Goal: Task Accomplishment & Management: Use online tool/utility

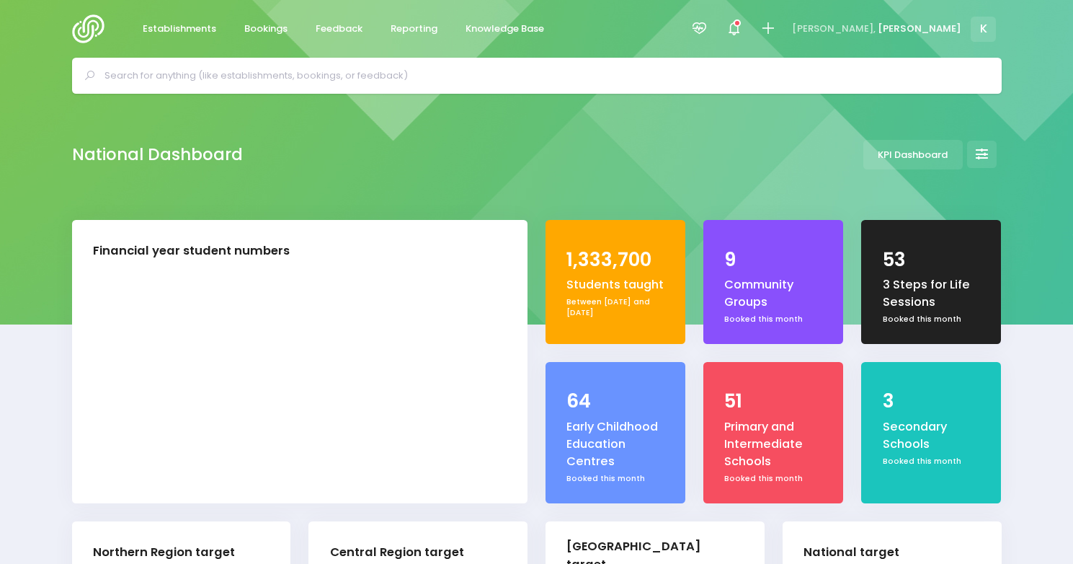
select select "5"
click at [328, 73] on input "text" at bounding box center [543, 76] width 877 height 22
click at [405, 25] on span "Reporting" at bounding box center [414, 29] width 47 height 14
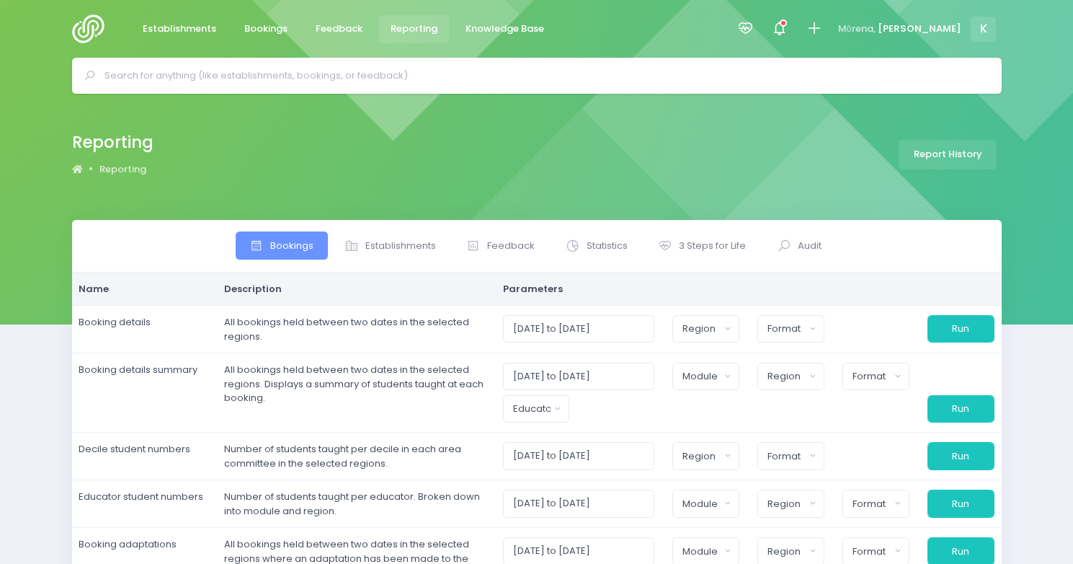
select select
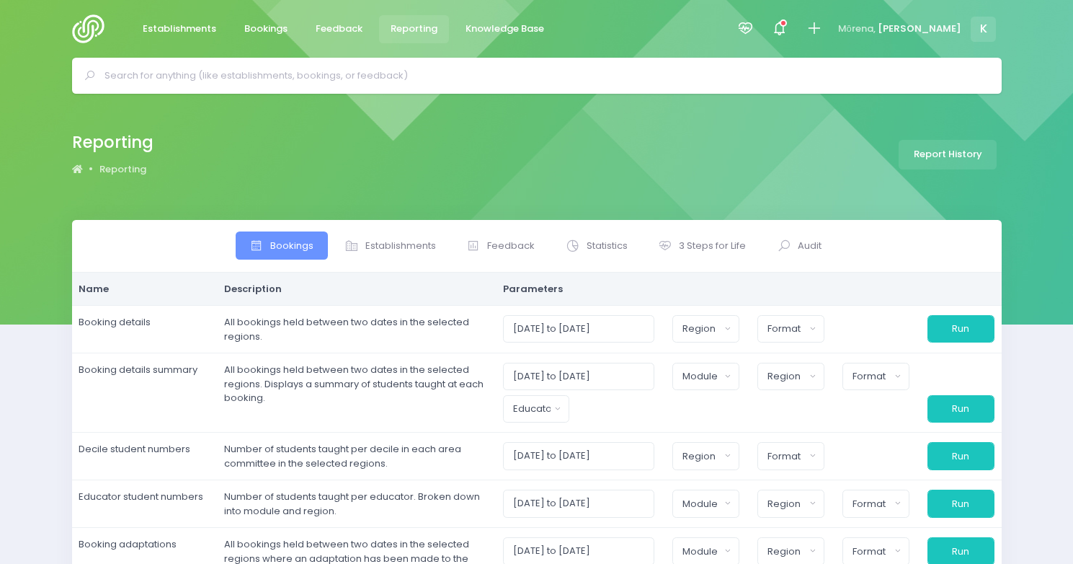
select select
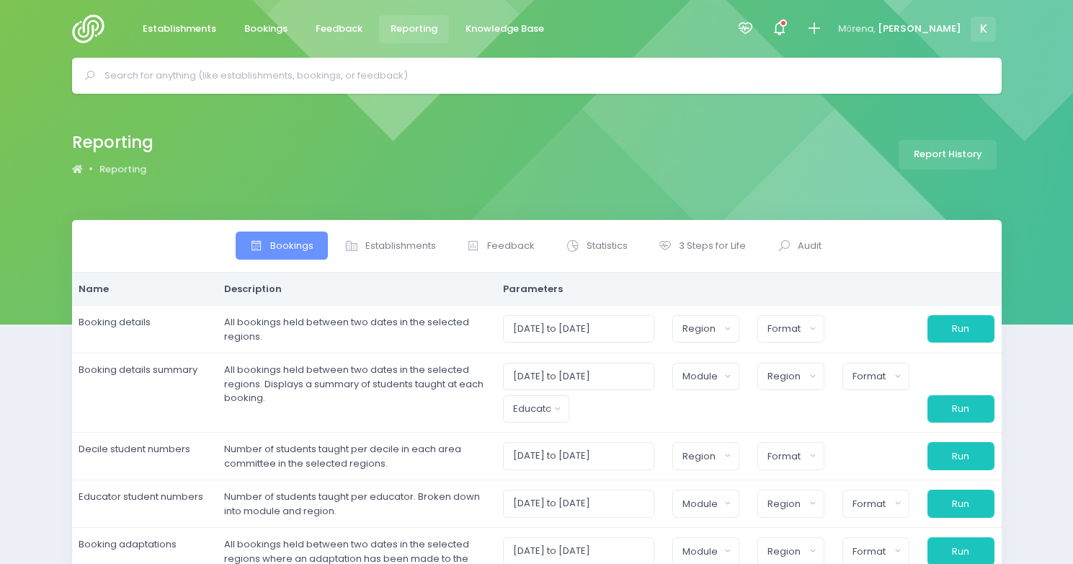
select select
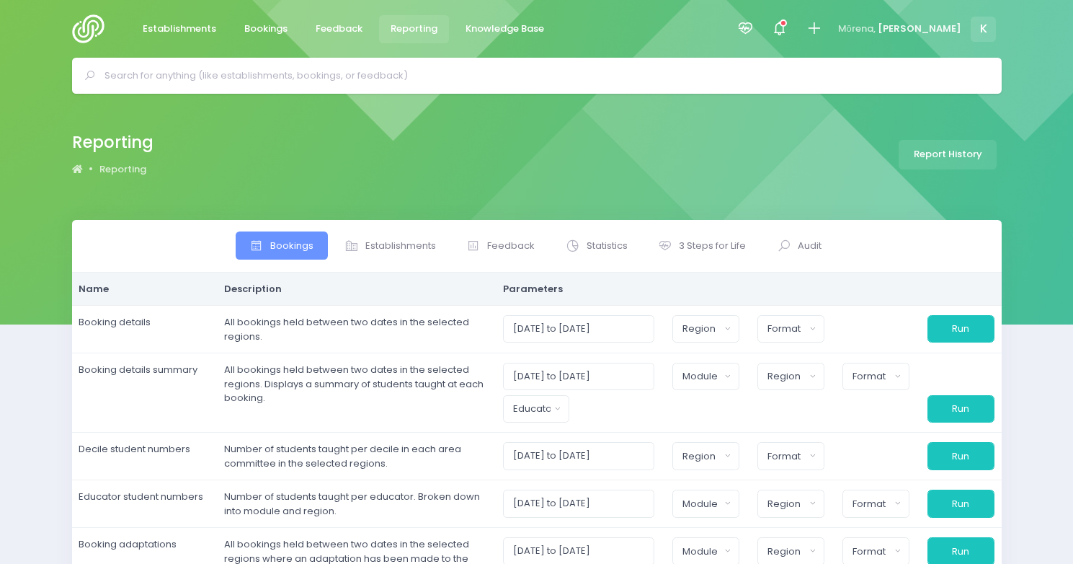
select select
click at [396, 247] on span "Establishments" at bounding box center [400, 246] width 71 height 14
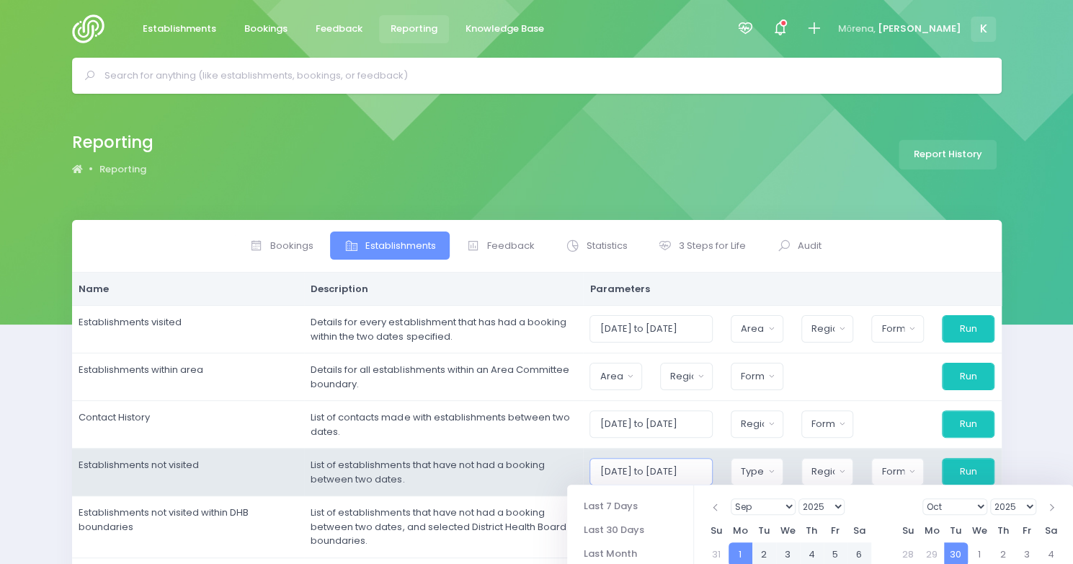
drag, startPoint x: 662, startPoint y: 469, endPoint x: 671, endPoint y: 469, distance: 9.4
click at [671, 469] on input "[DATE] to [DATE]" at bounding box center [651, 471] width 123 height 27
drag, startPoint x: 698, startPoint y: 471, endPoint x: 688, endPoint y: 469, distance: 10.2
click at [688, 469] on input "[DATE]to [DATE]" at bounding box center [651, 471] width 123 height 27
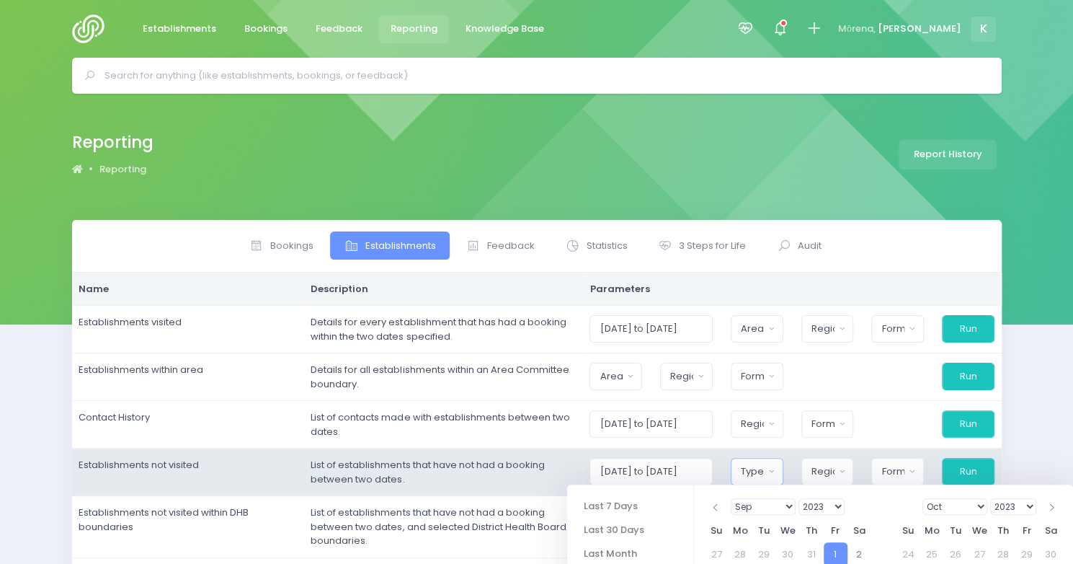
scroll to position [0, 0]
click at [755, 468] on div "Type" at bounding box center [752, 471] width 23 height 14
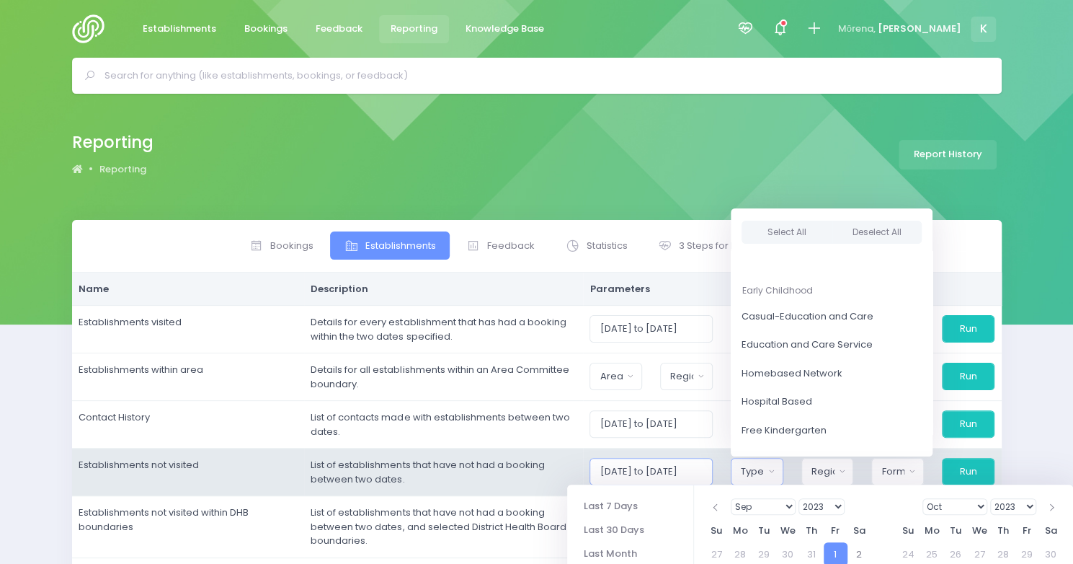
scroll to position [0, 20]
drag, startPoint x: 698, startPoint y: 466, endPoint x: 689, endPoint y: 465, distance: 8.8
click at [689, 465] on input "[DATE] to [DATE]" at bounding box center [651, 471] width 123 height 27
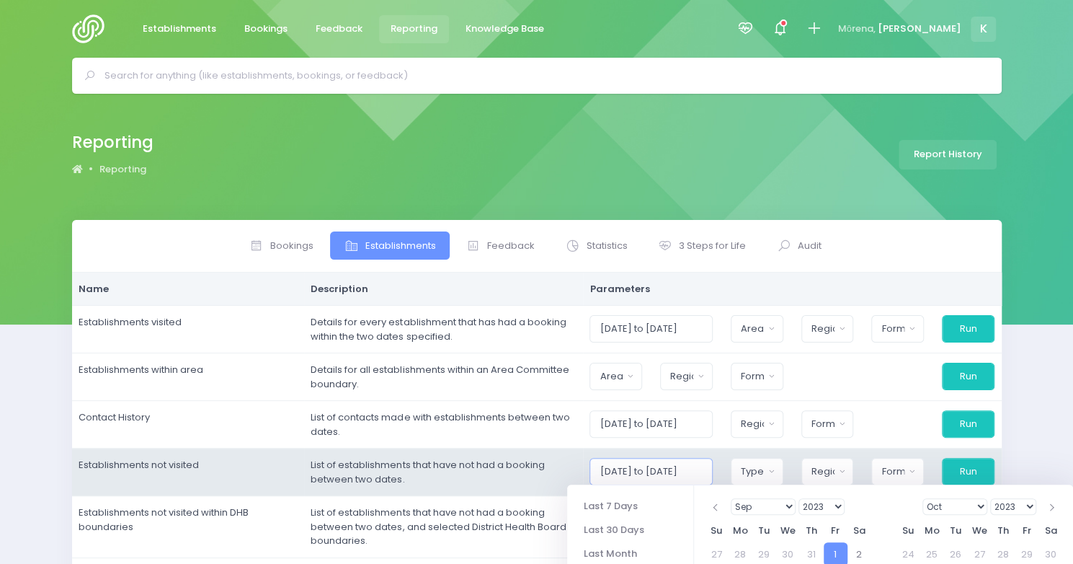
click at [709, 473] on input "[DATE] to [DATE]" at bounding box center [651, 471] width 123 height 27
click at [712, 473] on input "[DATE] to [DATE]" at bounding box center [651, 471] width 123 height 27
type input "[DATE] to [DATE]"
click at [776, 474] on button "Type" at bounding box center [757, 471] width 53 height 27
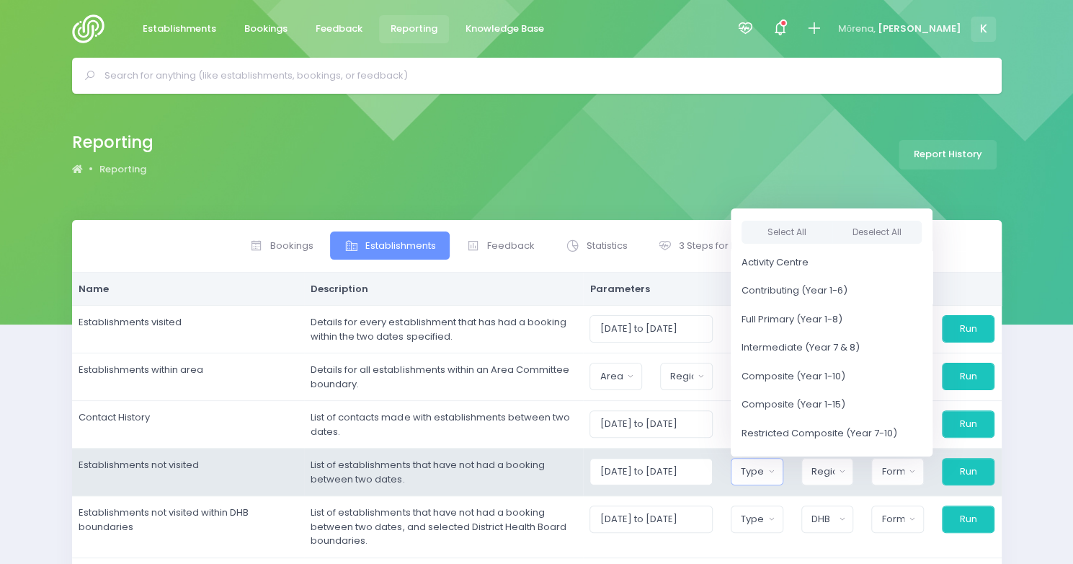
scroll to position [312, 0]
click at [884, 236] on button "Deselect All" at bounding box center [876, 233] width 91 height 24
click at [832, 231] on button "Select All" at bounding box center [787, 233] width 91 height 24
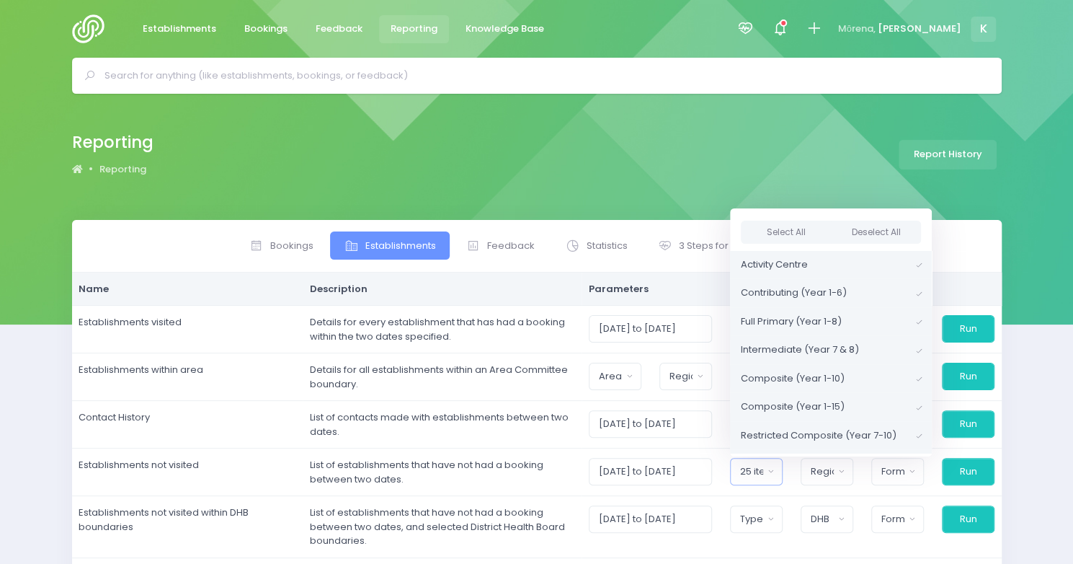
click at [887, 184] on div "Reporting Reporting Report History" at bounding box center [536, 157] width 1073 height 126
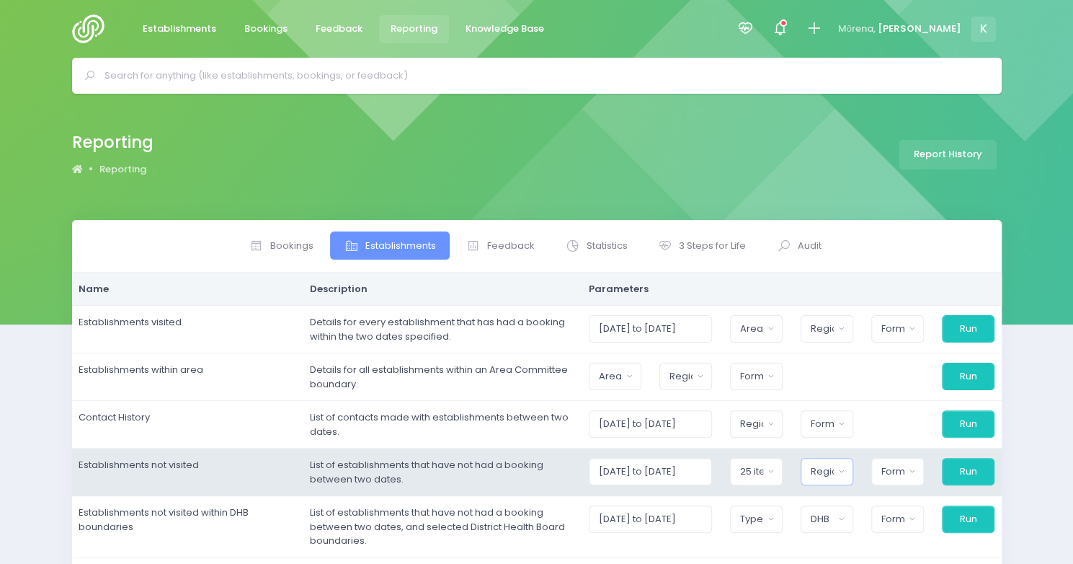
click at [845, 470] on button "Region" at bounding box center [827, 471] width 53 height 27
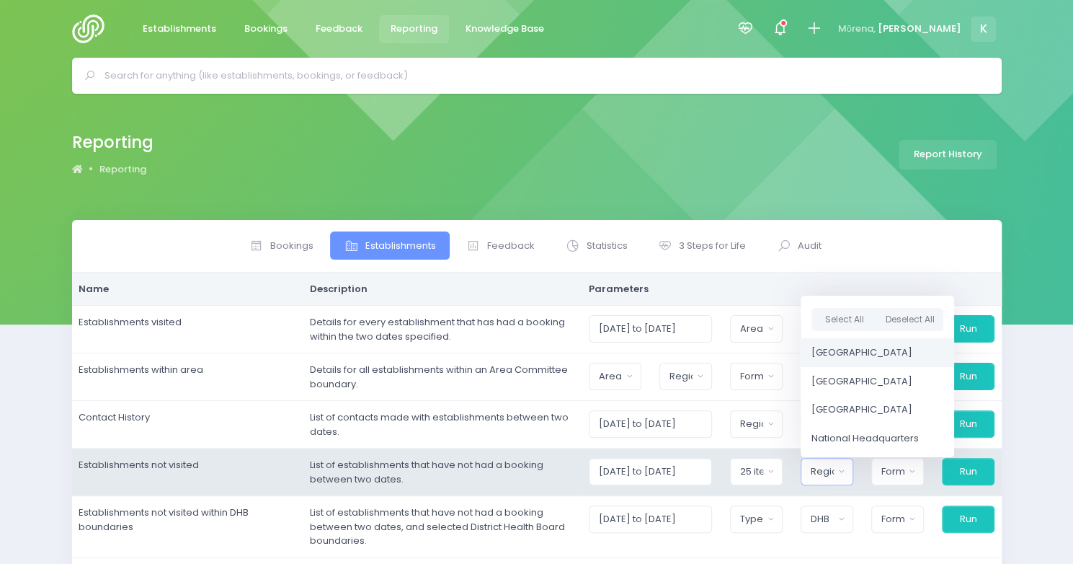
click at [852, 353] on span "[GEOGRAPHIC_DATA]" at bounding box center [862, 352] width 101 height 14
select select "Northern"
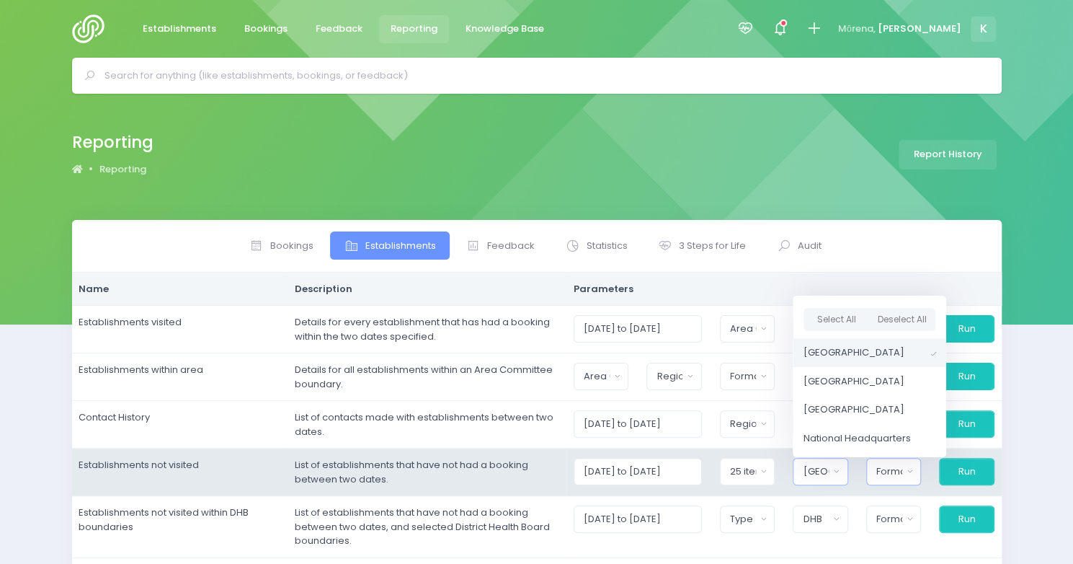
click at [895, 471] on div "Format" at bounding box center [889, 471] width 26 height 14
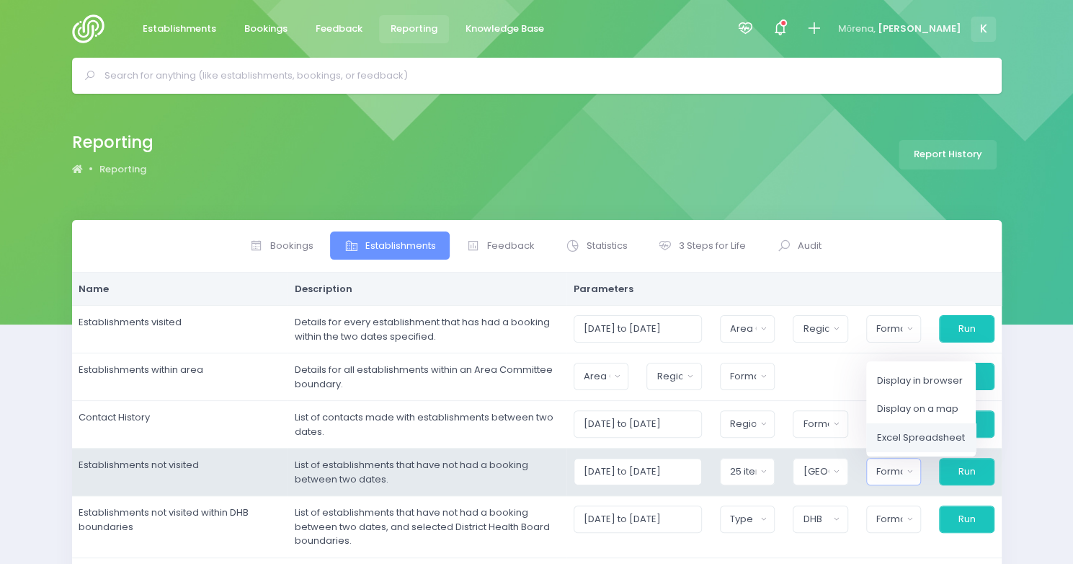
click at [904, 436] on span "Excel Spreadsheet" at bounding box center [921, 437] width 88 height 14
select select "excel"
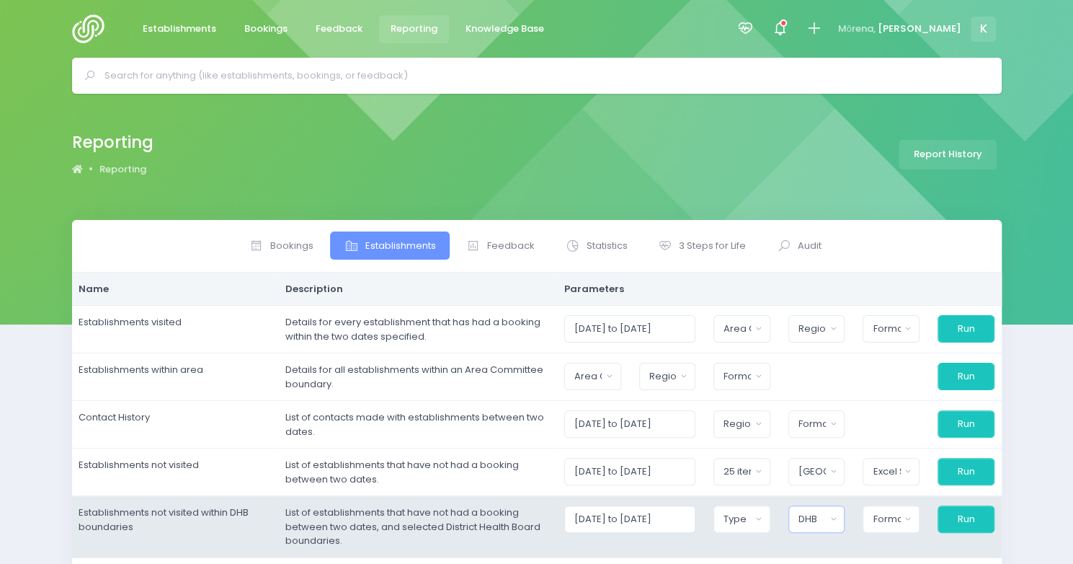
click at [826, 521] on div "DHB" at bounding box center [812, 519] width 27 height 14
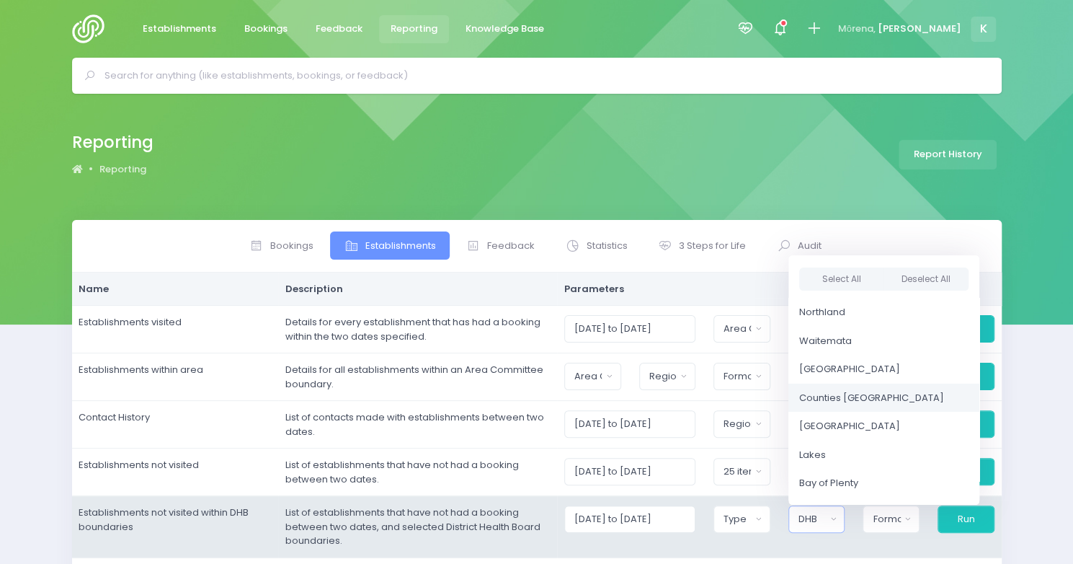
click at [843, 398] on span "Counties [GEOGRAPHIC_DATA]" at bounding box center [871, 398] width 145 height 14
click at [834, 368] on span "[GEOGRAPHIC_DATA]" at bounding box center [846, 369] width 101 height 14
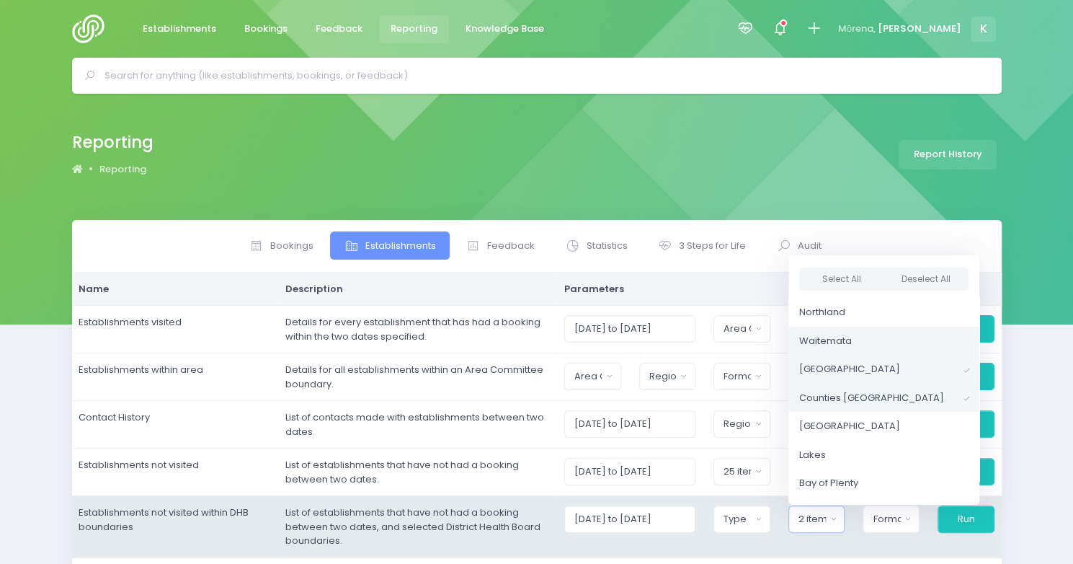
click at [834, 342] on span "Waitemata" at bounding box center [825, 341] width 53 height 14
select select "Waitemata"
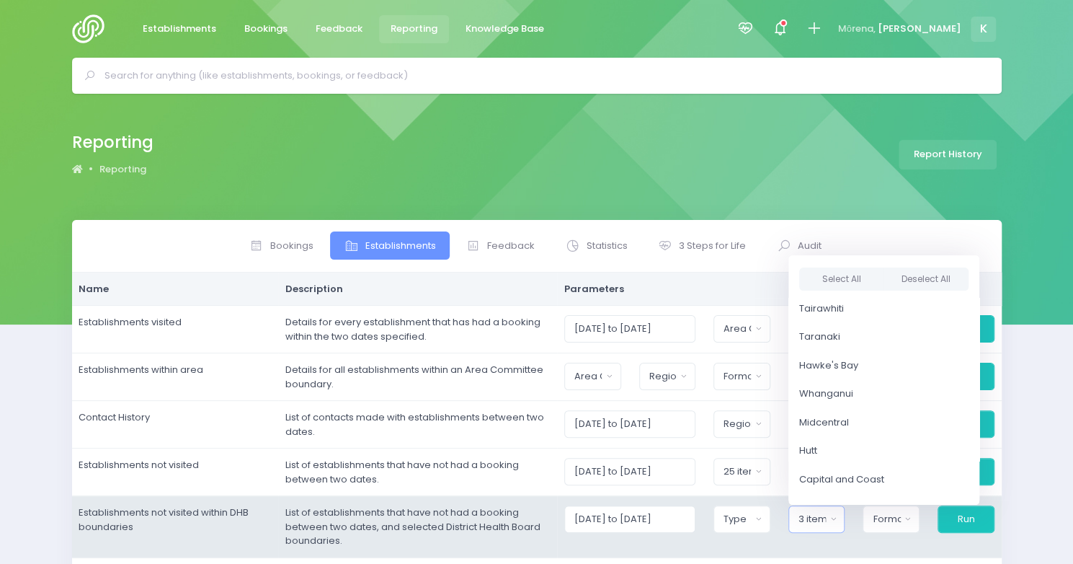
scroll to position [231, 0]
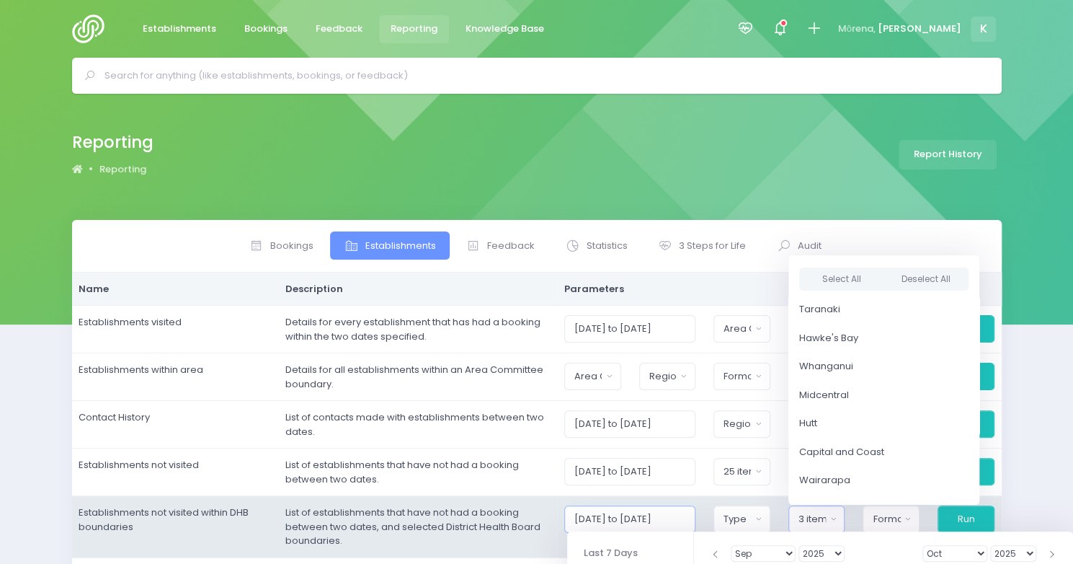
click at [644, 513] on input "[DATE] to [DATE]" at bounding box center [629, 518] width 131 height 27
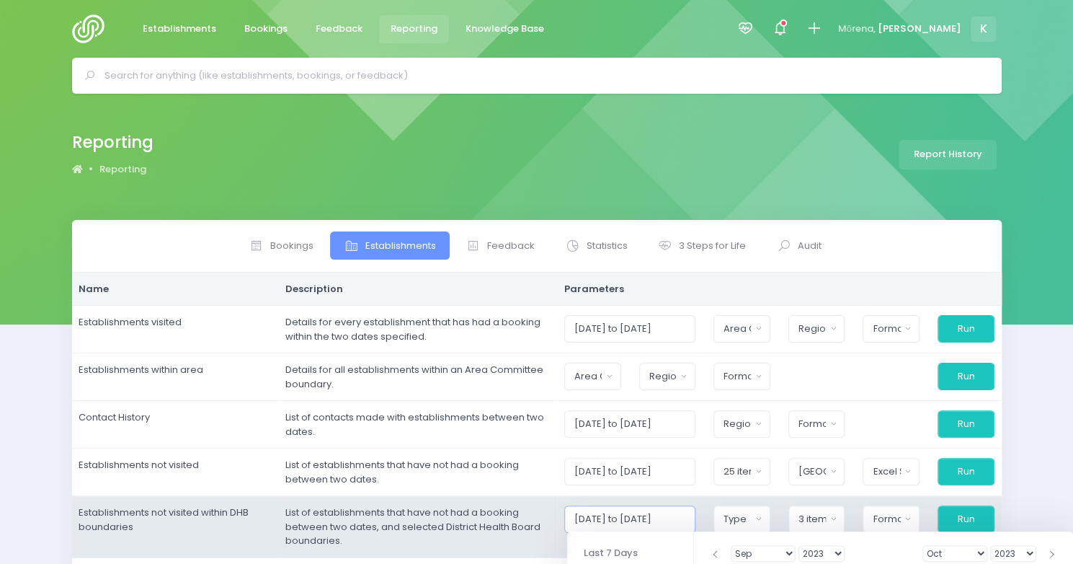
click at [667, 518] on input "[DATE] to [DATE]" at bounding box center [629, 518] width 131 height 27
drag, startPoint x: 690, startPoint y: 518, endPoint x: 728, endPoint y: 515, distance: 37.7
click at [728, 515] on div "[DATE] to [DATE] Casual-Education and Care Education and Care Service Homebased…" at bounding box center [779, 518] width 448 height 27
click at [696, 515] on input "[DATE] to [DATE]" at bounding box center [629, 518] width 131 height 27
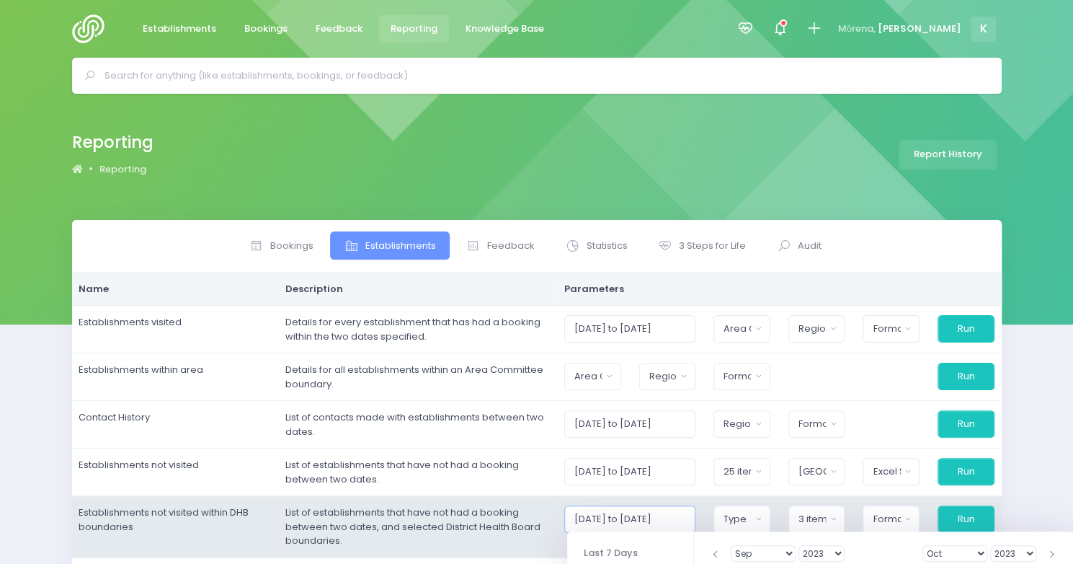
click at [696, 515] on input "[DATE] to [DATE]" at bounding box center [629, 518] width 131 height 27
type input "[DATE] to [DATE]"
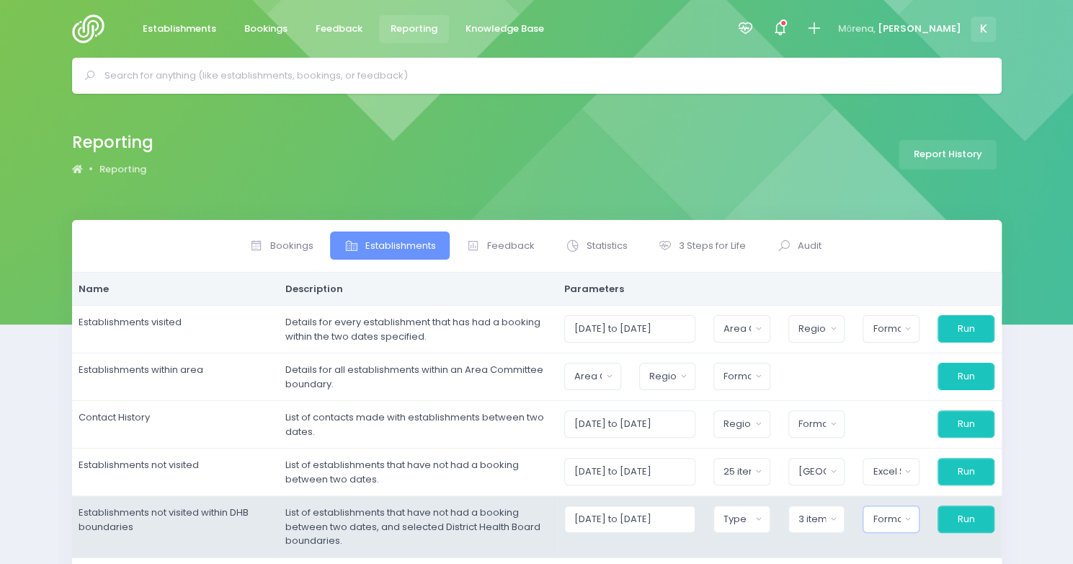
click at [889, 523] on div "Format" at bounding box center [886, 519] width 27 height 14
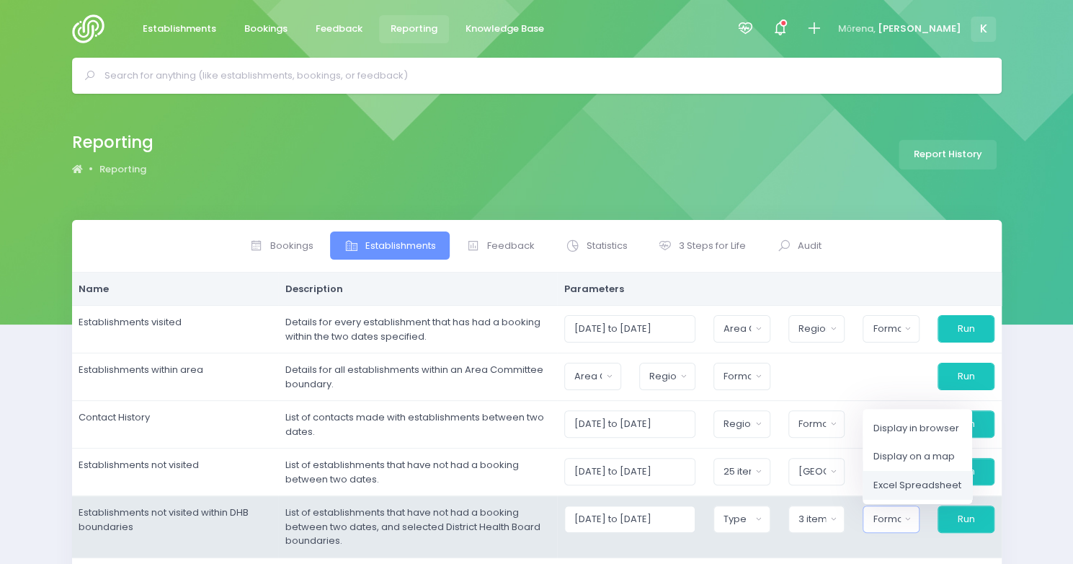
click at [901, 479] on span "Excel Spreadsheet" at bounding box center [918, 485] width 88 height 14
select select "excel"
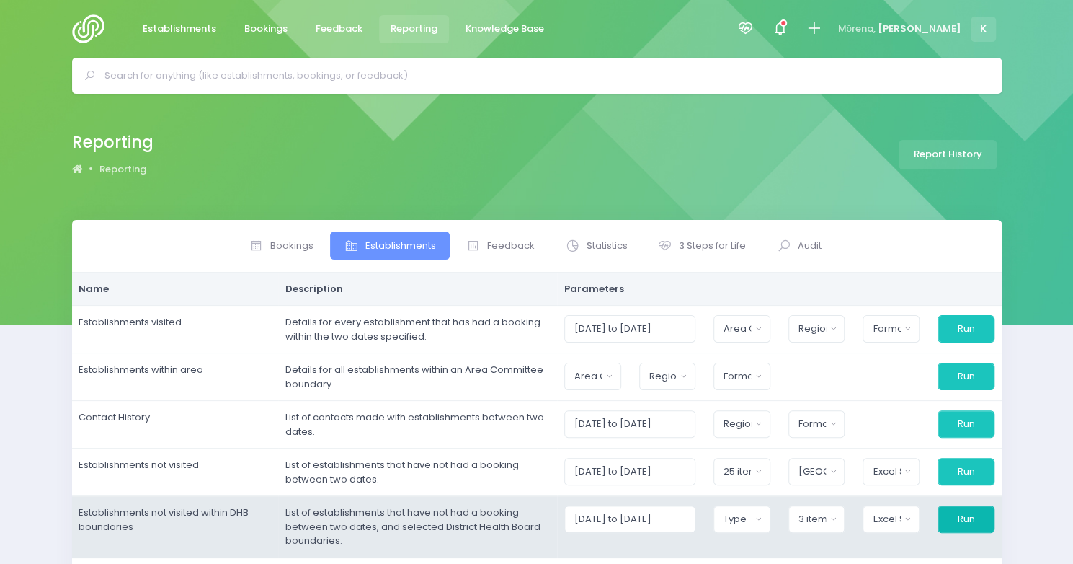
click at [957, 513] on button "Run" at bounding box center [966, 518] width 57 height 27
click at [765, 514] on button "Type" at bounding box center [742, 518] width 57 height 27
select select
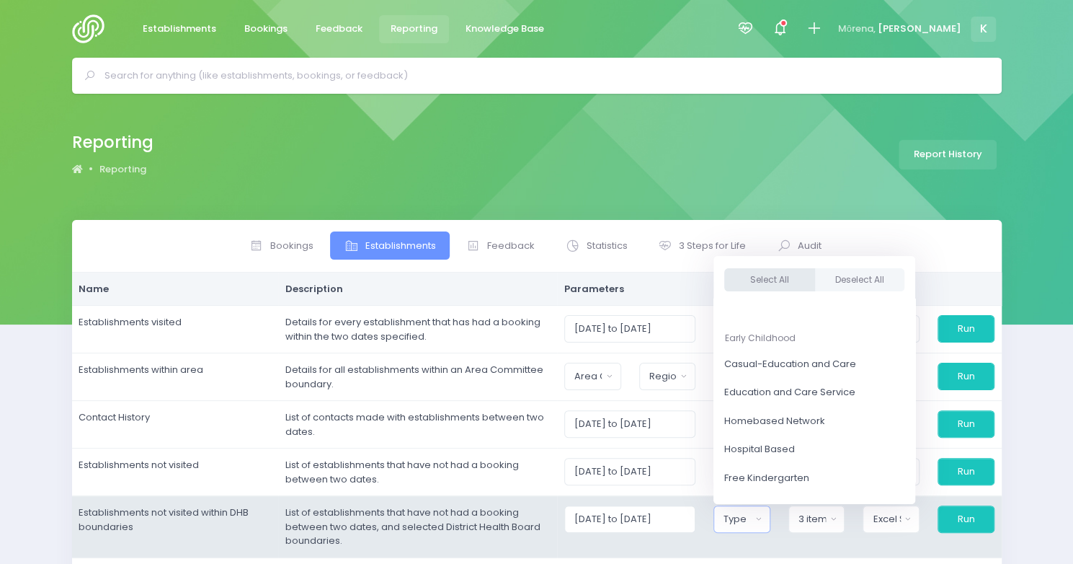
click at [787, 284] on button "Select All" at bounding box center [769, 280] width 91 height 24
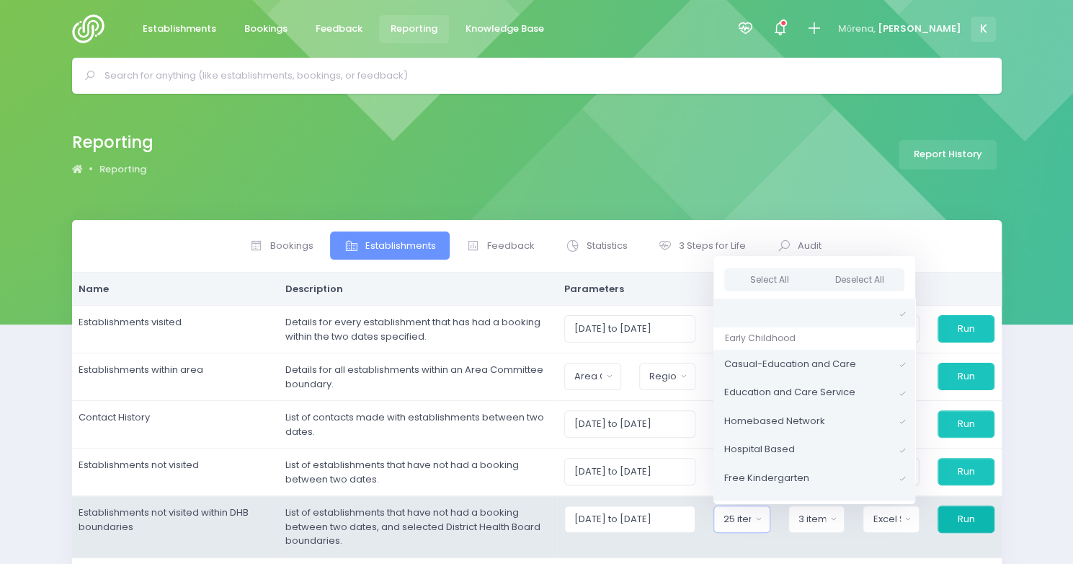
click at [969, 510] on button "Run" at bounding box center [966, 518] width 57 height 27
